Goal: Navigation & Orientation: Find specific page/section

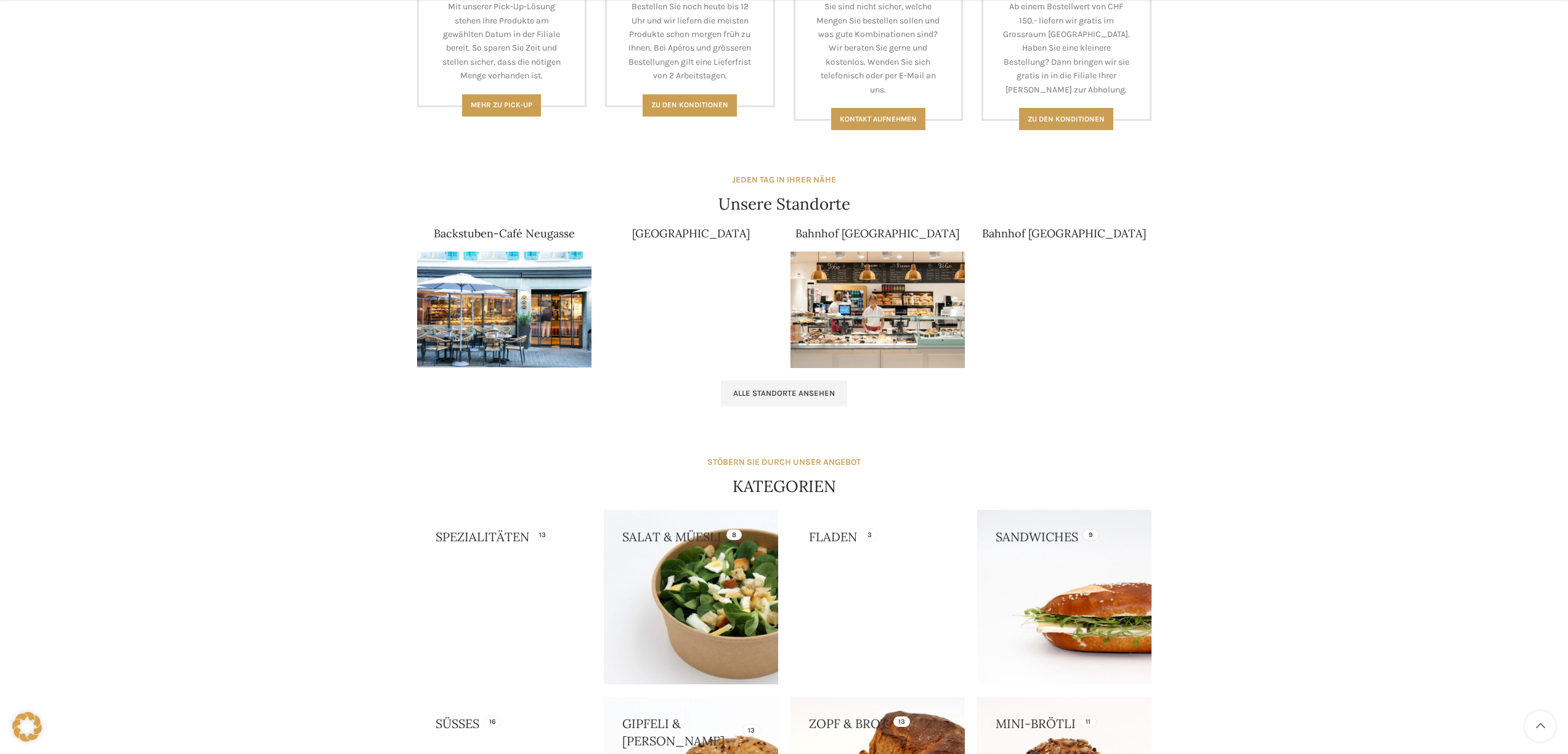
scroll to position [644, 0]
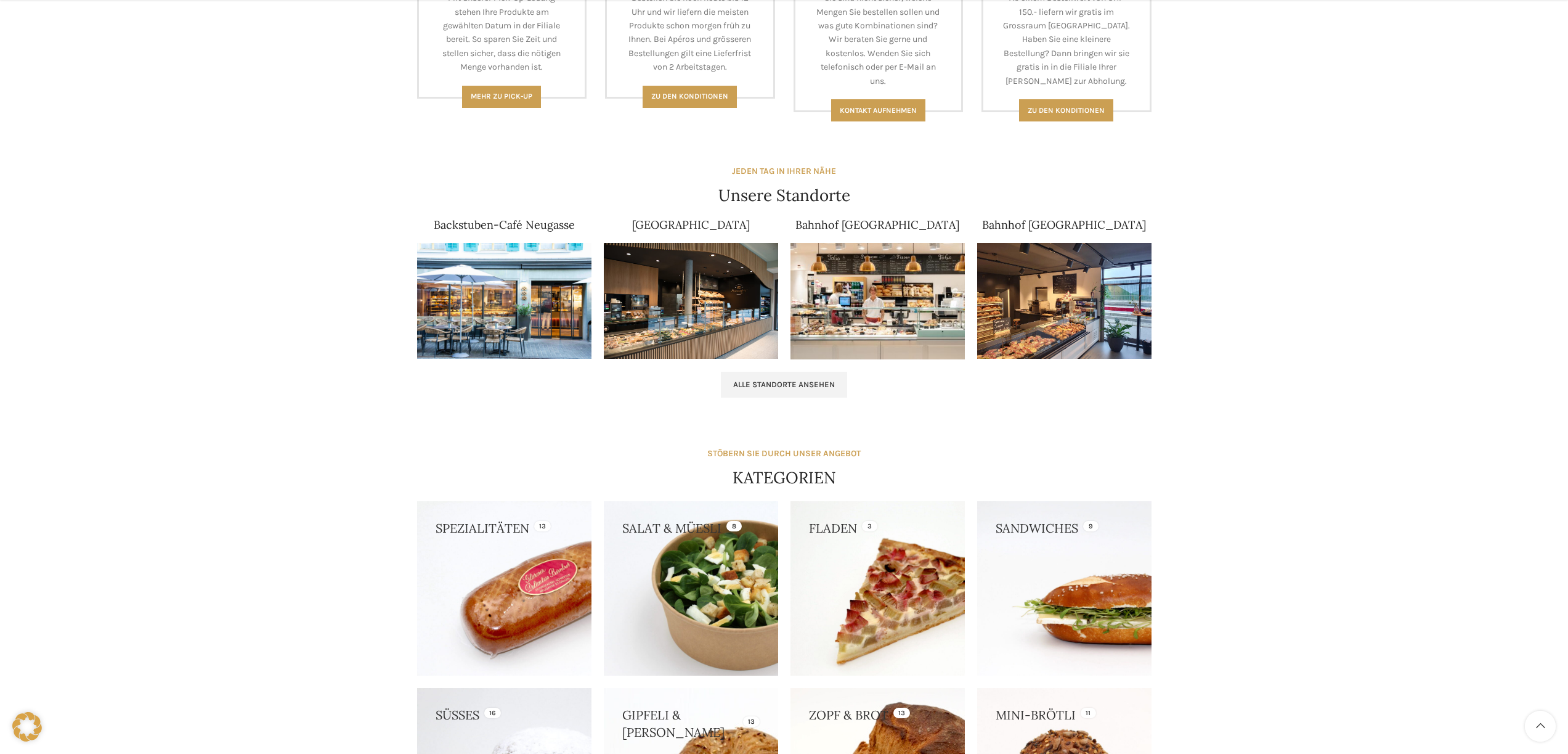
click at [705, 286] on img at bounding box center [691, 301] width 174 height 116
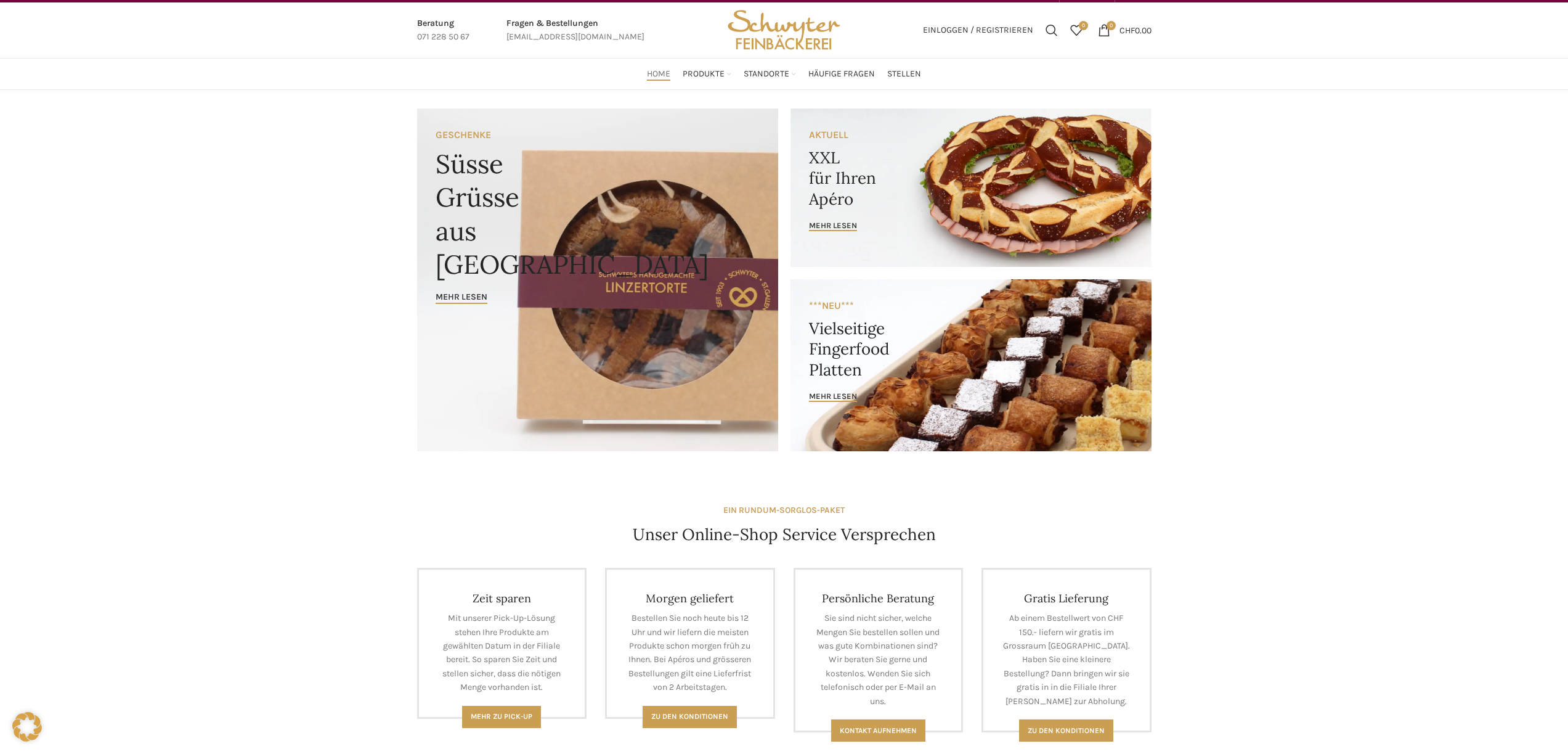
scroll to position [0, 0]
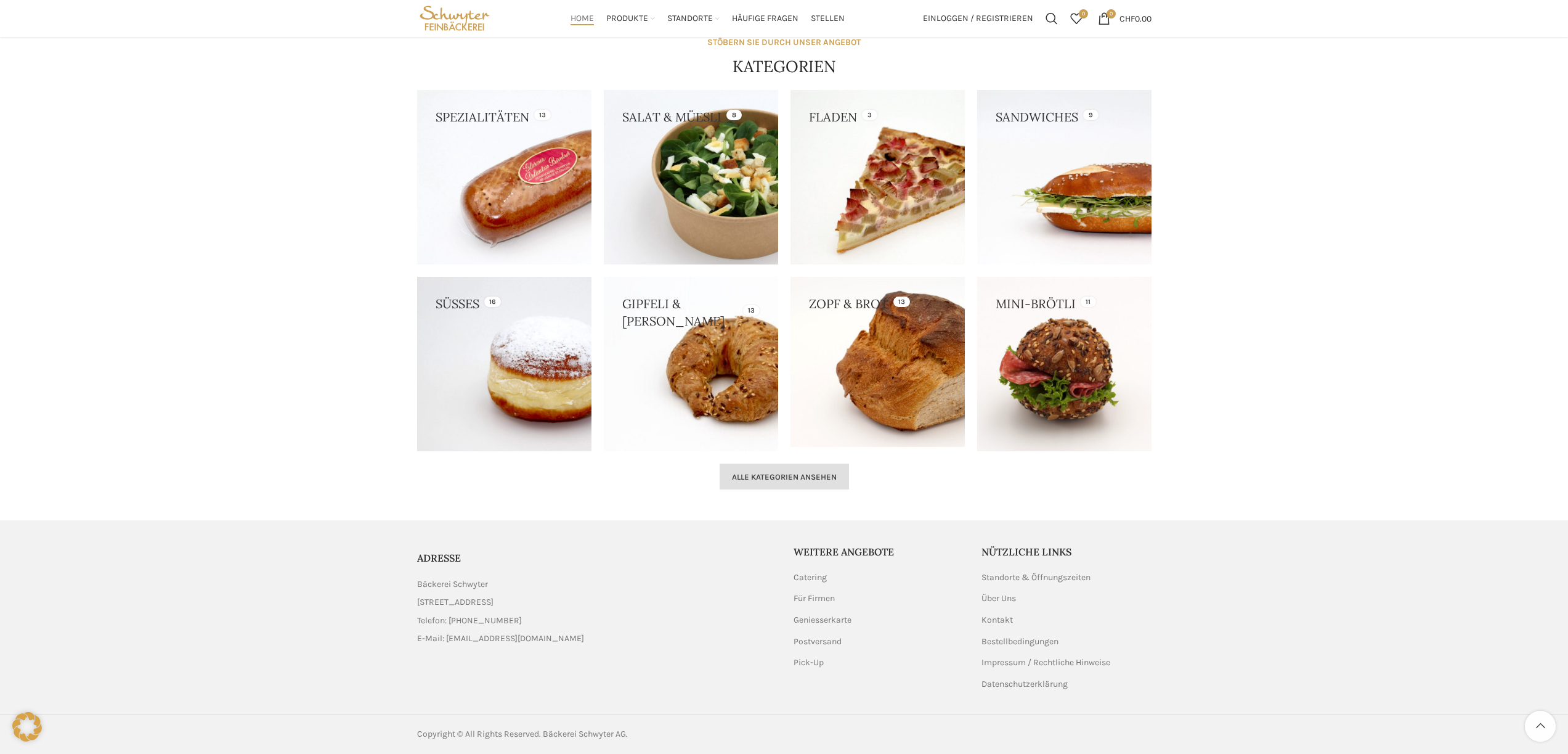
click at [816, 461] on div "STÖBERN SIE DURCH UNSER ANGEBOT KATEGORIEN Spezialitäten 13 Salat & Müesli 8 Fl…" at bounding box center [785, 263] width 747 height 467
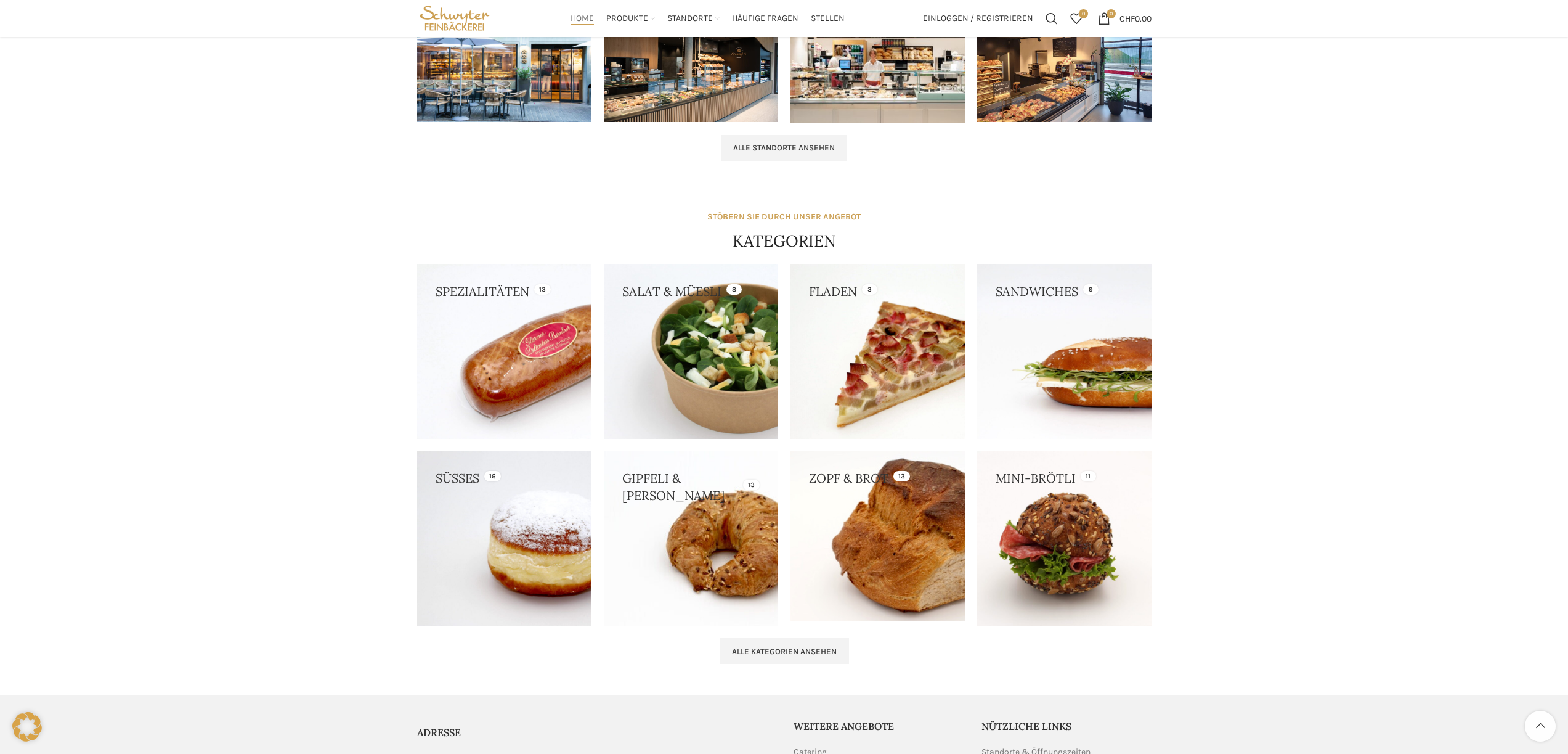
scroll to position [596, 0]
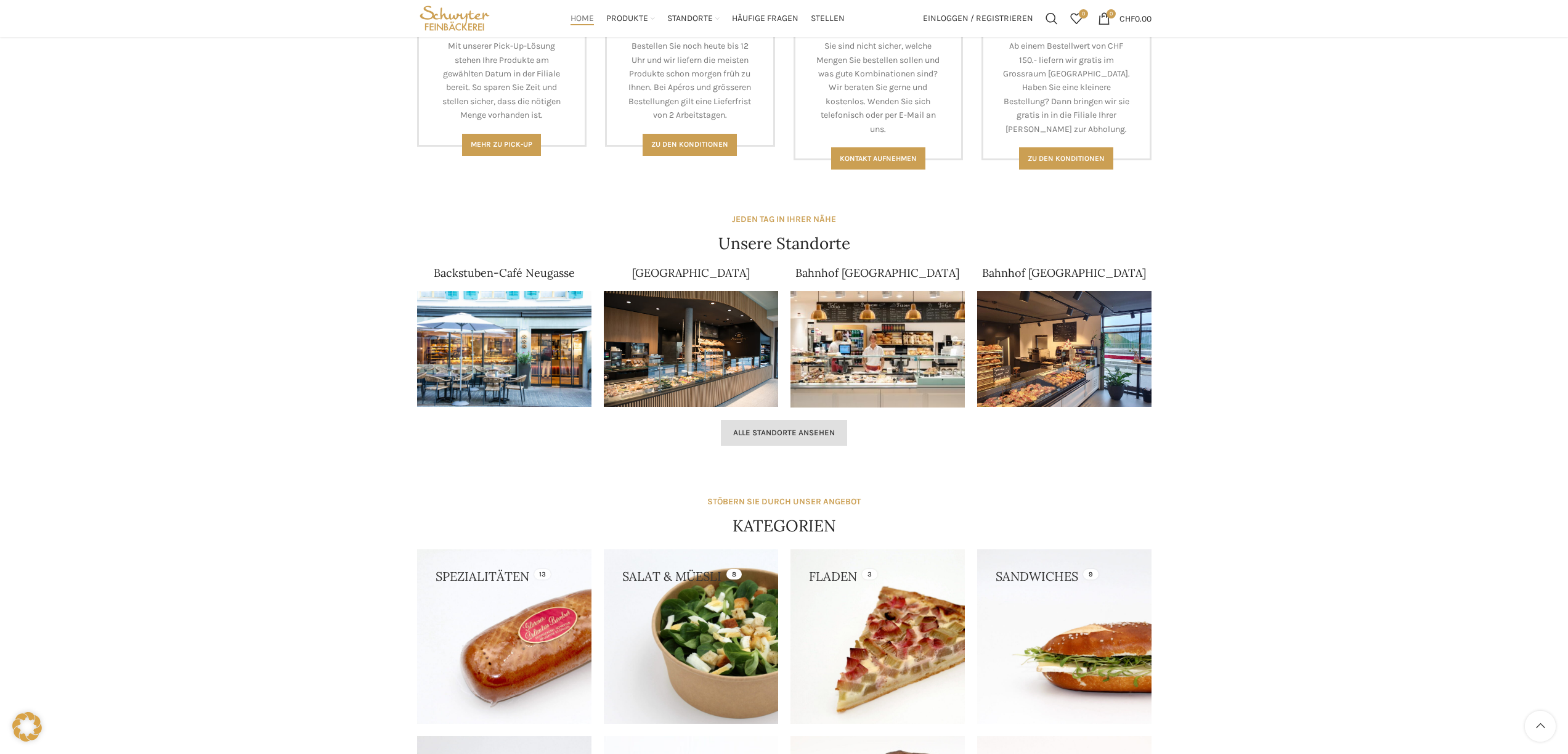
click at [787, 431] on span "Alle Standorte ansehen" at bounding box center [784, 432] width 102 height 10
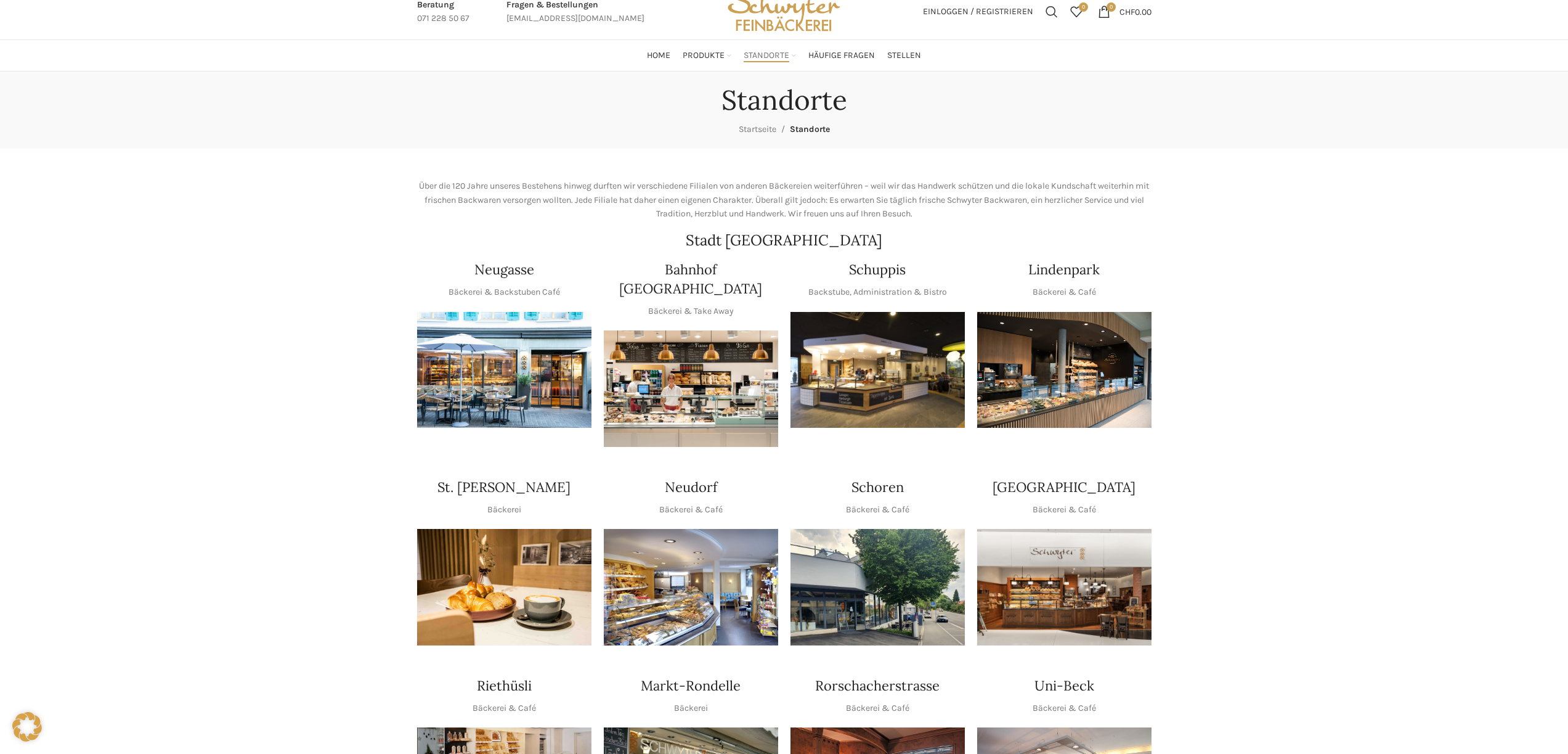
scroll to position [58, 0]
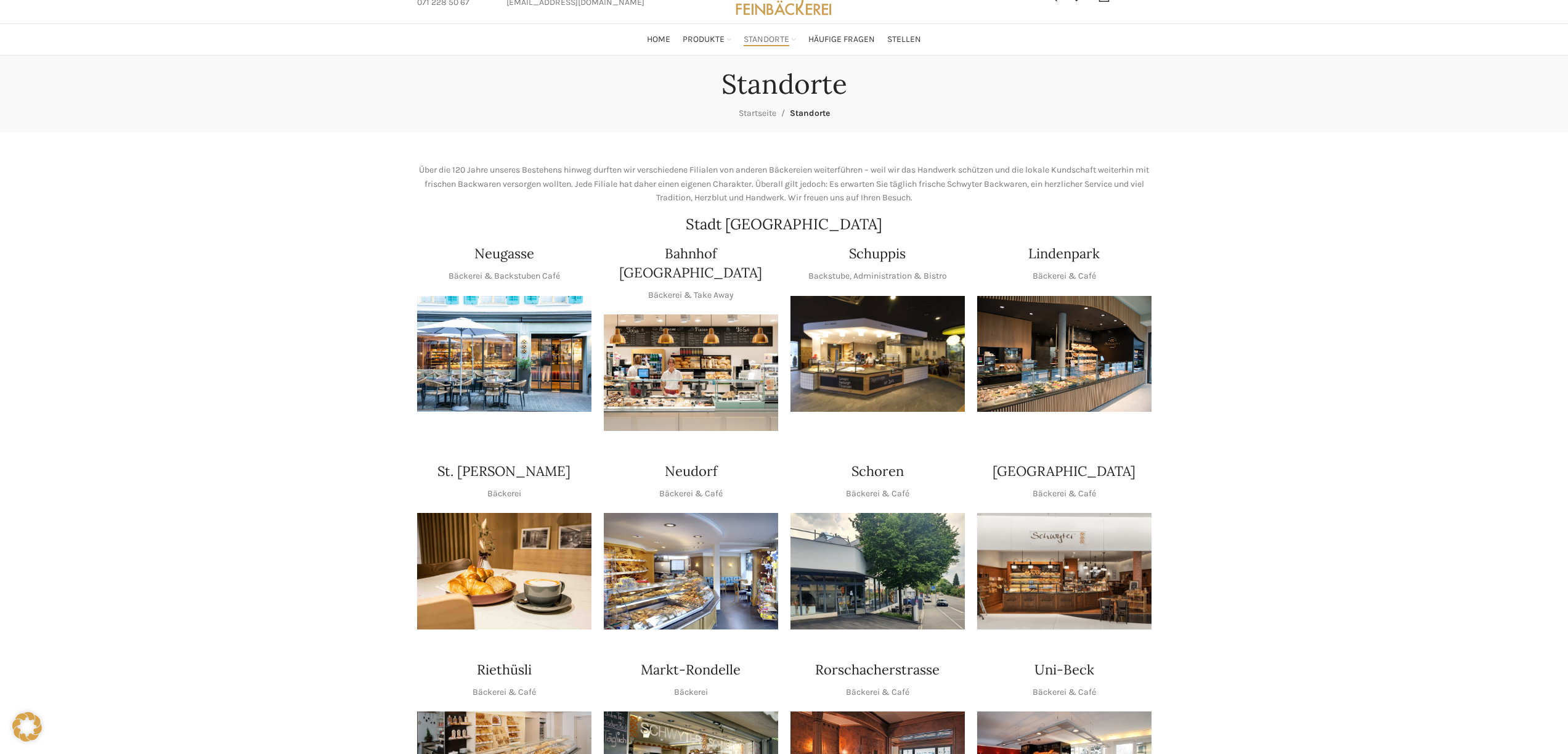
click at [911, 347] on img "1 / 1" at bounding box center [878, 354] width 174 height 116
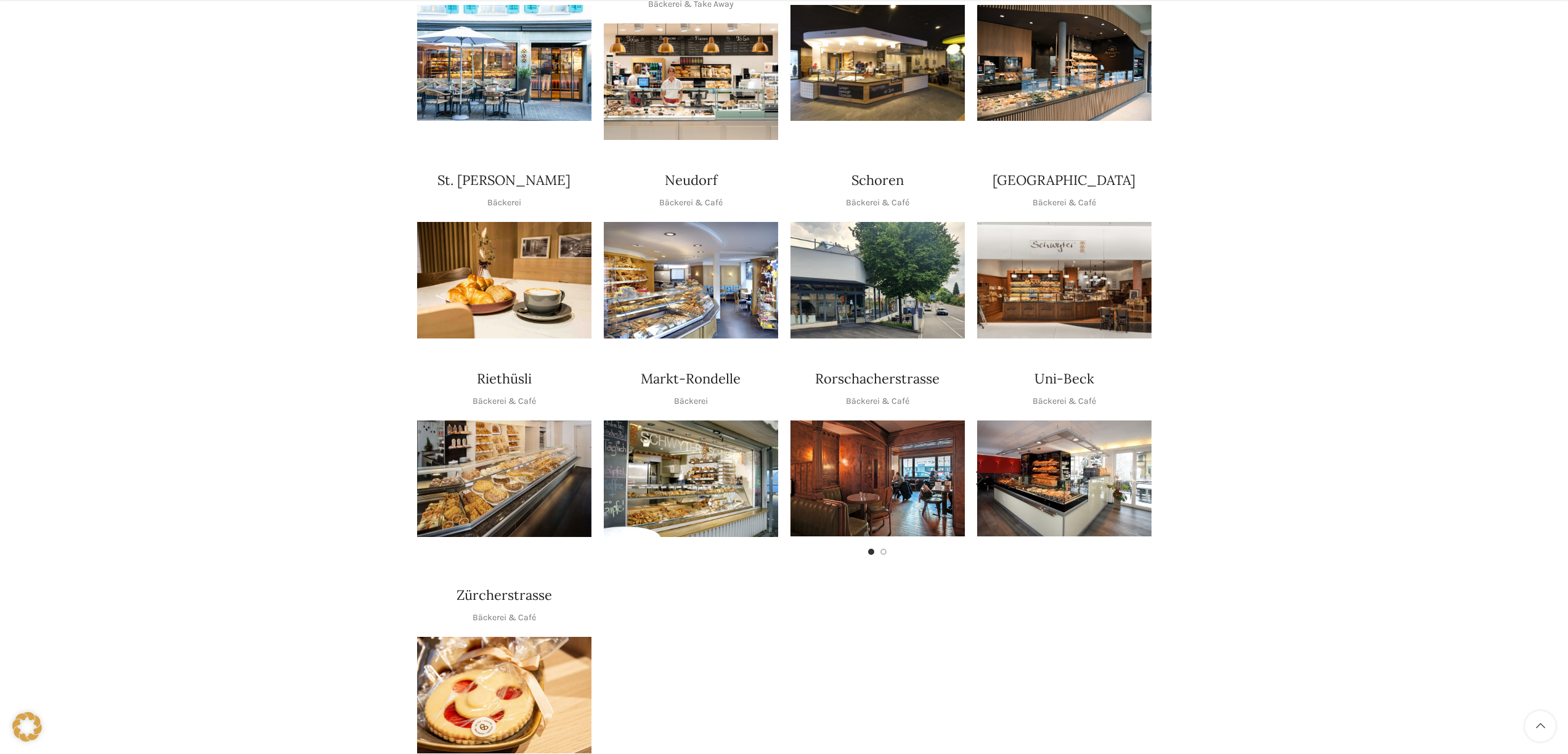
scroll to position [359, 0]
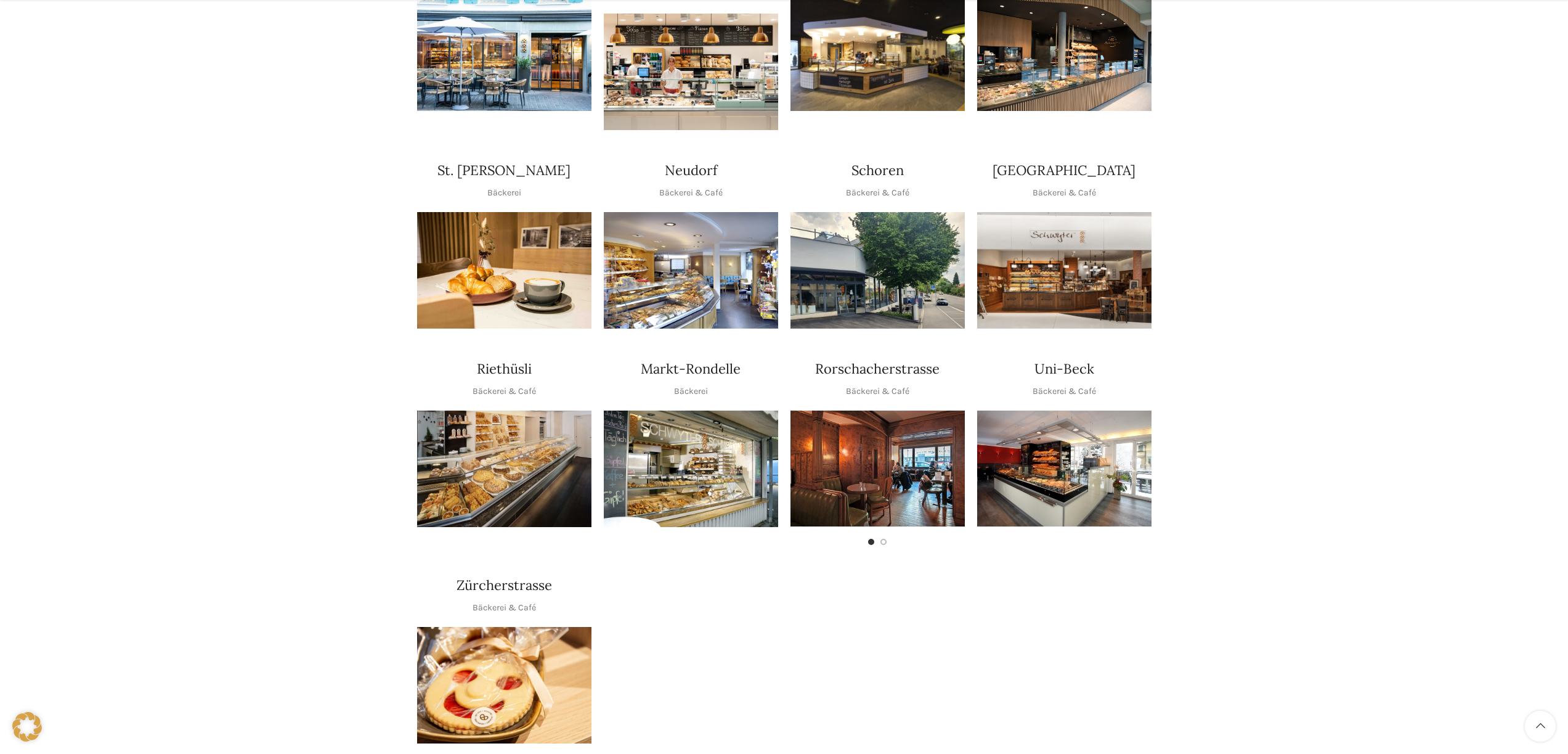
click at [1020, 450] on img "1 / 1" at bounding box center [1064, 469] width 174 height 116
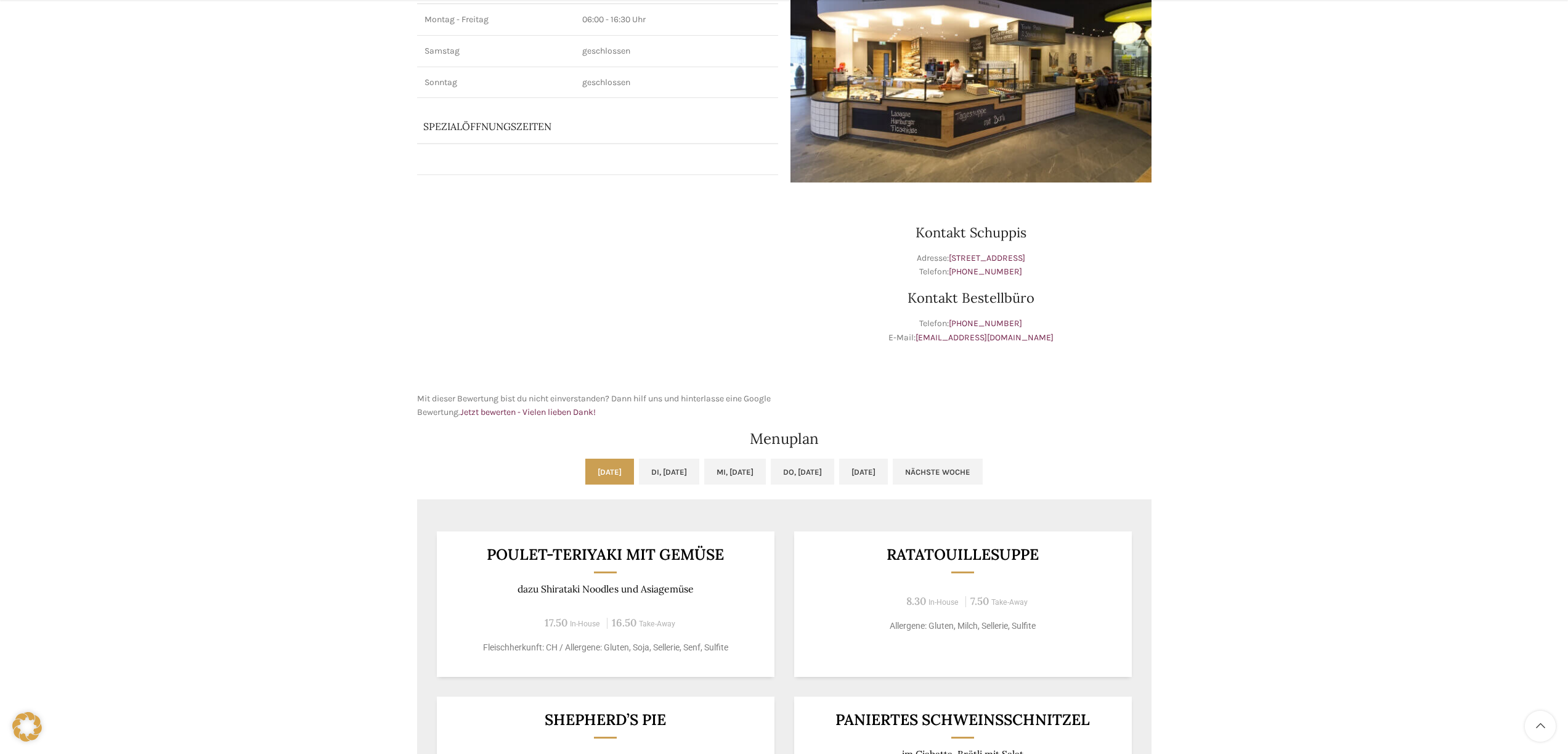
scroll to position [211, 0]
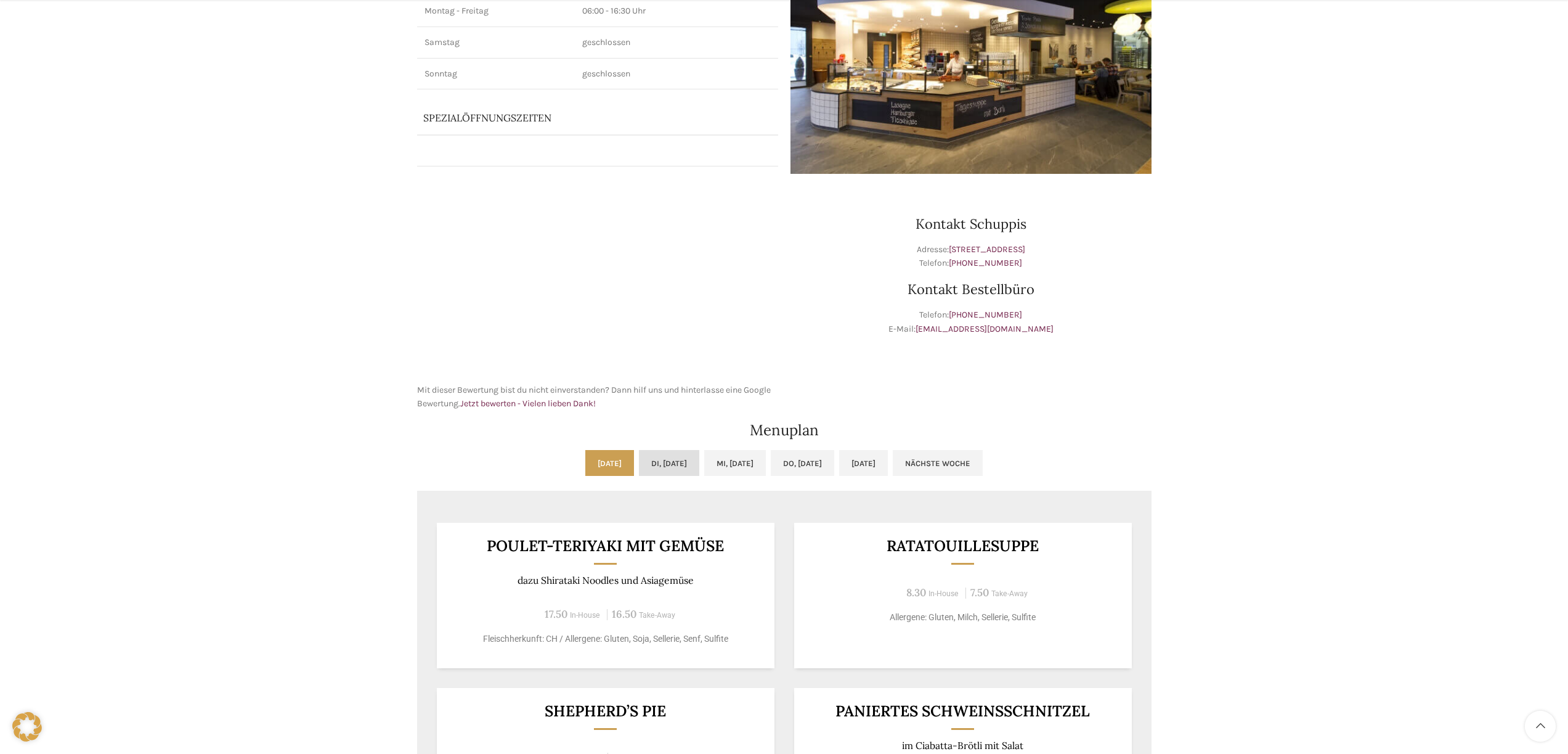
click at [665, 459] on link "Di, [DATE]" at bounding box center [669, 463] width 61 height 26
click at [585, 462] on link "[DATE]" at bounding box center [610, 463] width 49 height 26
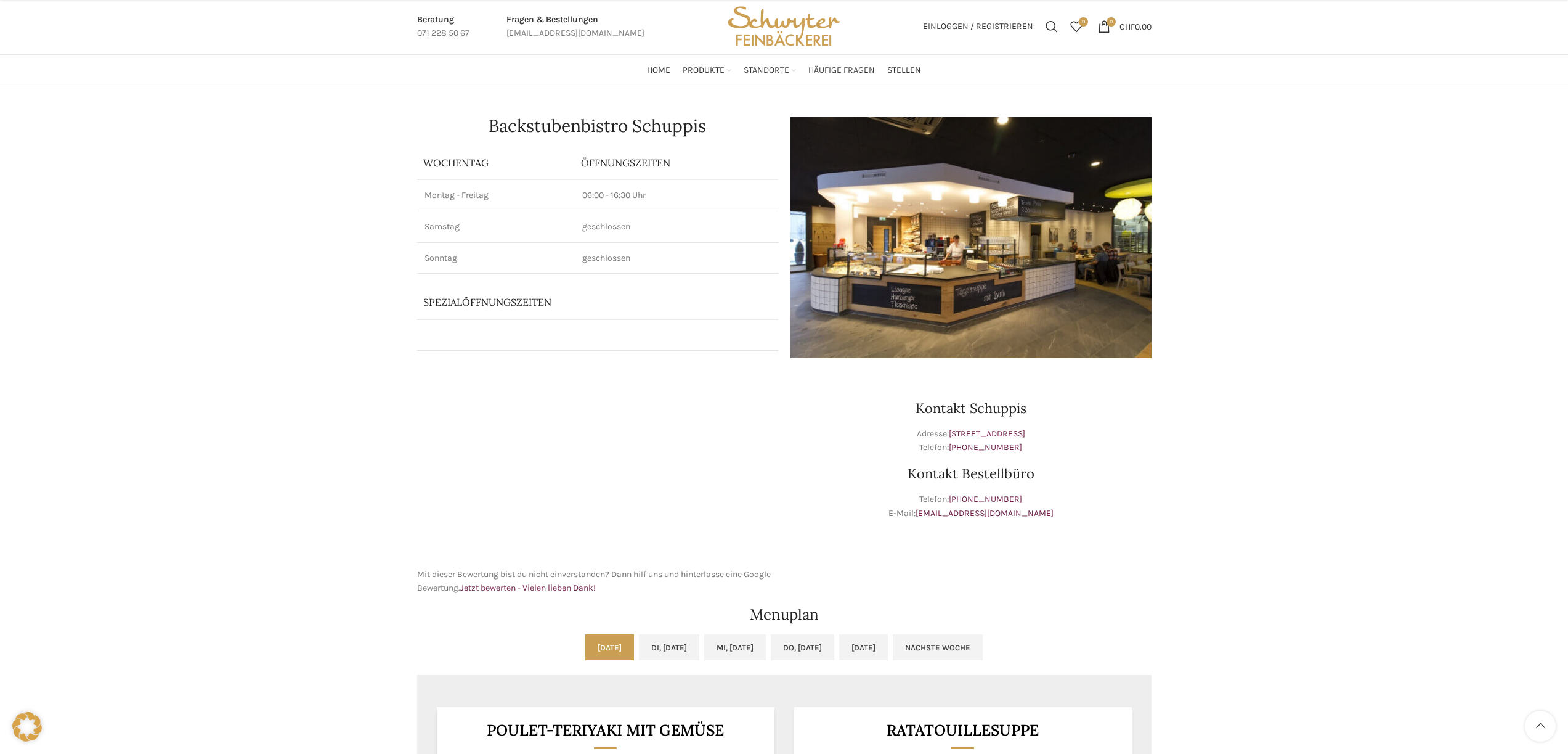
scroll to position [0, 0]
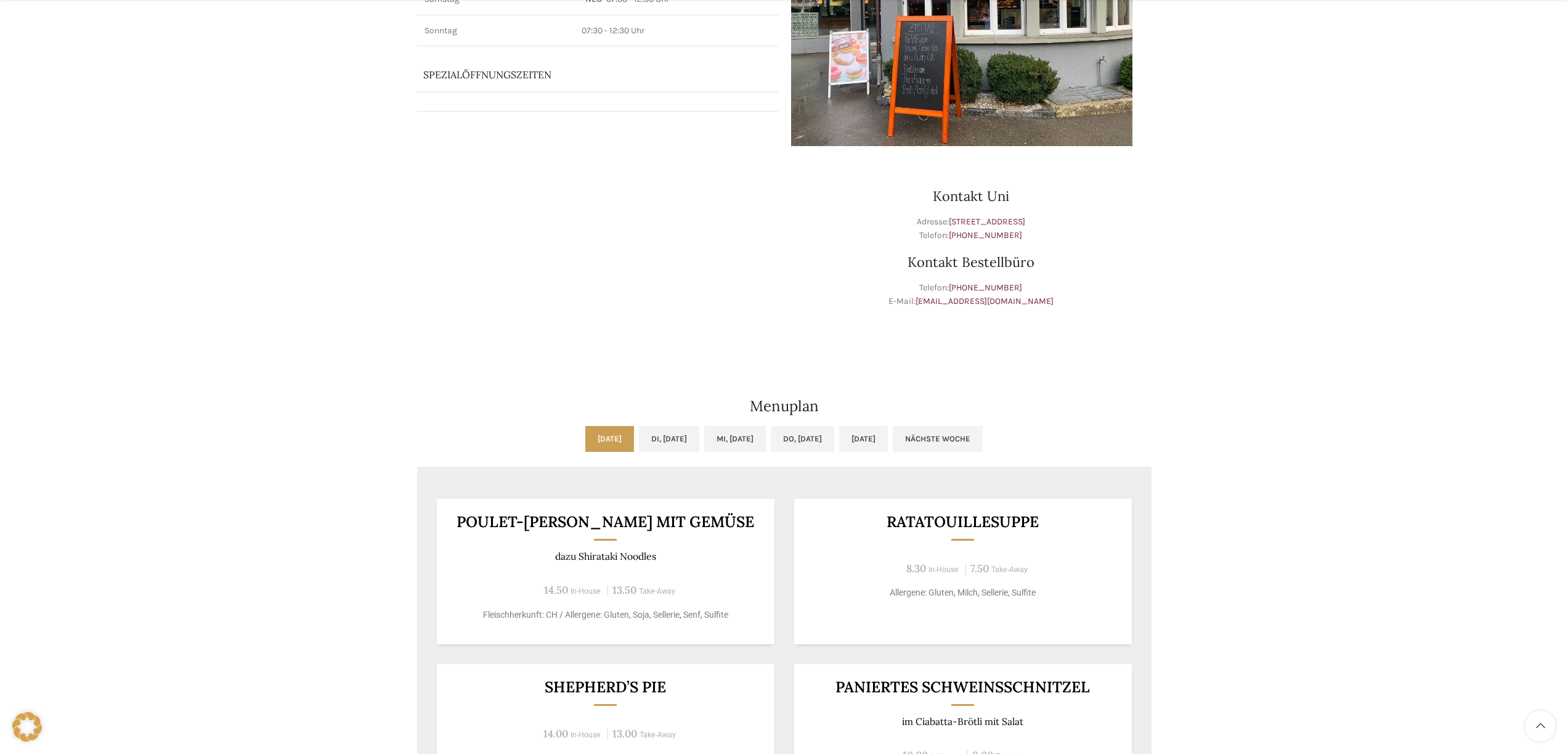
scroll to position [271, 0]
